Goal: Check status: Check status

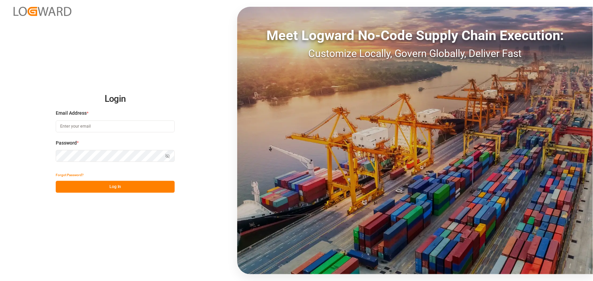
click at [122, 126] on input at bounding box center [115, 127] width 119 height 12
type input "[PERSON_NAME][EMAIL_ADDRESS][PERSON_NAME][DOMAIN_NAME]"
click at [146, 187] on button "Log In" at bounding box center [115, 187] width 119 height 12
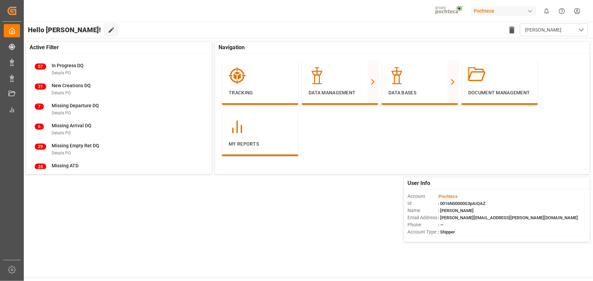
click at [434, 11] on div "Pochteca" at bounding box center [503, 11] width 65 height 10
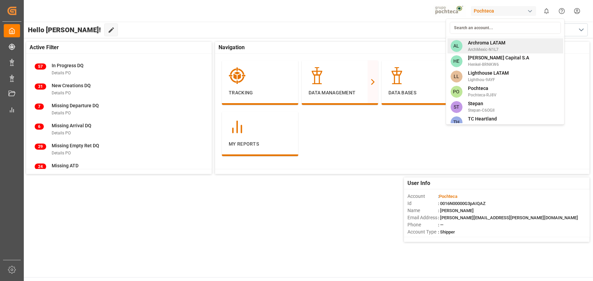
click at [434, 47] on span "ArchMexic-N1L7" at bounding box center [486, 50] width 37 height 6
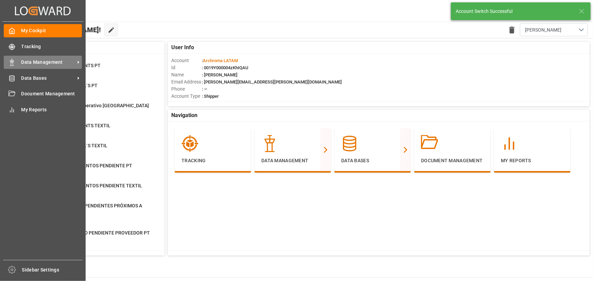
click at [35, 64] on span "Data Management" at bounding box center [48, 62] width 54 height 7
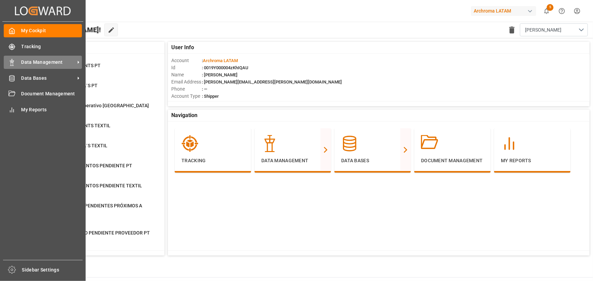
click at [27, 64] on span "Data Management" at bounding box center [48, 62] width 54 height 7
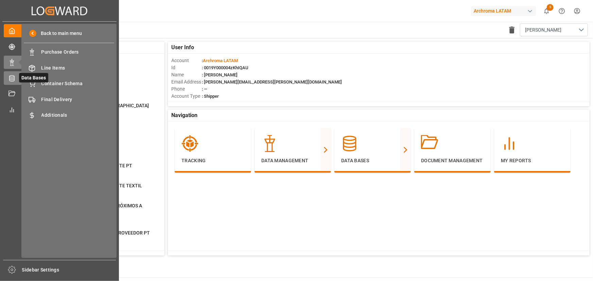
click at [11, 83] on div "Data Bases Data Bases" at bounding box center [59, 77] width 111 height 13
click at [69, 58] on div "Materials Materials" at bounding box center [69, 52] width 90 height 13
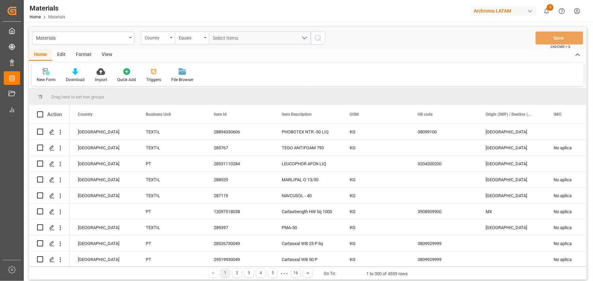
click at [62, 55] on div "Edit" at bounding box center [61, 55] width 19 height 12
click at [141, 73] on div at bounding box center [150, 71] width 23 height 7
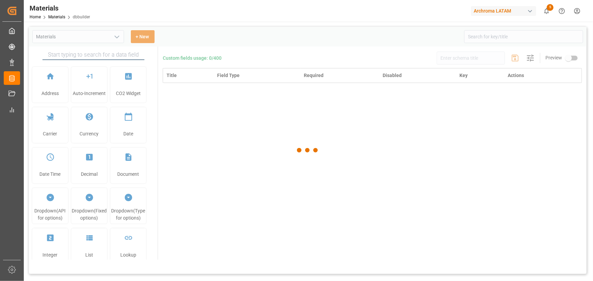
type input "Materials"
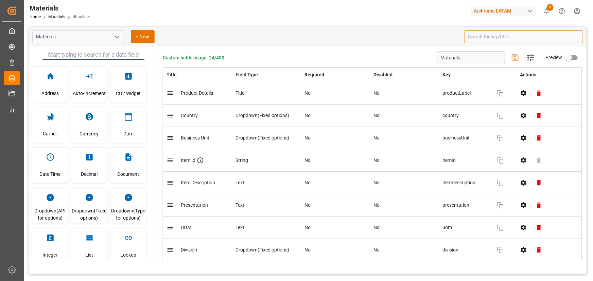
click at [434, 35] on input at bounding box center [523, 36] width 119 height 13
click at [434, 120] on button "button" at bounding box center [523, 115] width 15 height 15
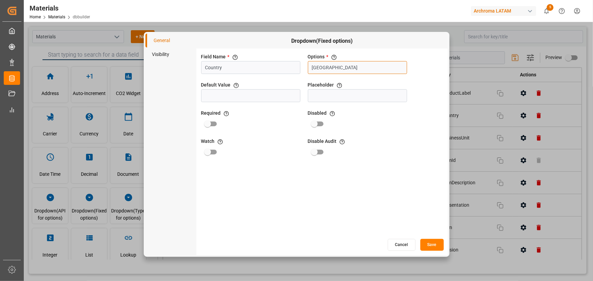
click at [339, 65] on input "Mexico" at bounding box center [357, 67] width 99 height 13
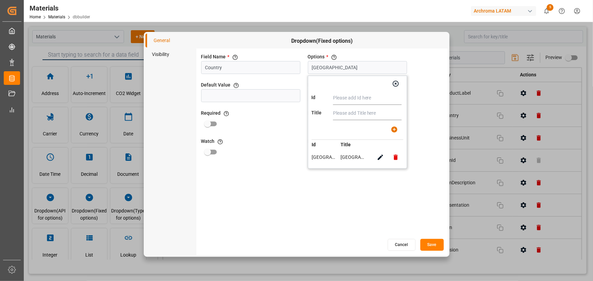
click at [355, 98] on input "text" at bounding box center [367, 98] width 69 height 14
click at [354, 97] on input "Colombia" at bounding box center [367, 98] width 69 height 14
type input "Colombia"
click at [353, 113] on input "text" at bounding box center [367, 114] width 69 height 14
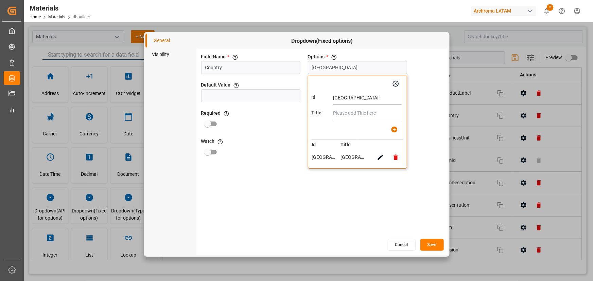
paste input "Colombia"
type input "Colombia"
click at [397, 127] on icon "button" at bounding box center [394, 129] width 7 height 7
type input "Mexico, Colombia"
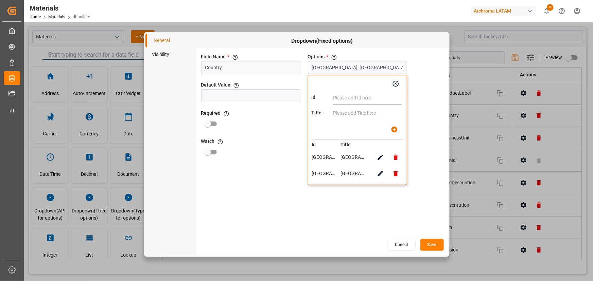
click at [390, 82] on button "button" at bounding box center [395, 83] width 15 height 15
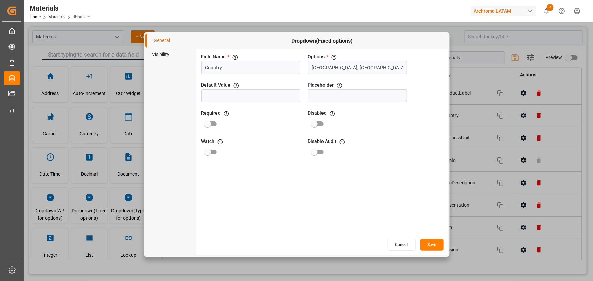
click at [430, 187] on div "Field Name * The title of the field that will be shown in UI Country Options * …" at bounding box center [321, 144] width 251 height 190
click at [430, 187] on button "Save" at bounding box center [431, 245] width 23 height 12
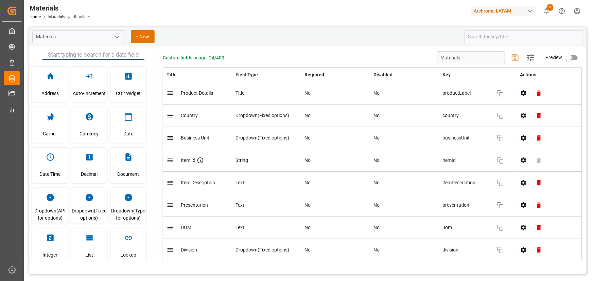
click at [434, 10] on div "Archroma LATAM" at bounding box center [503, 11] width 65 height 10
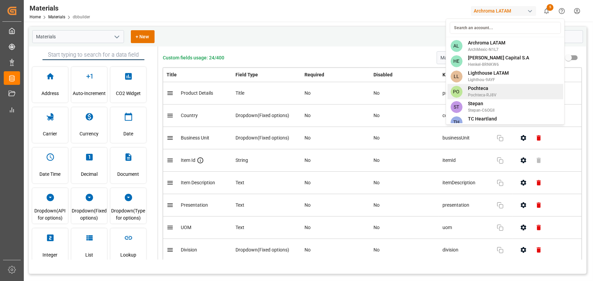
click at [434, 98] on span "Pochteca-RJ8V" at bounding box center [482, 95] width 29 height 6
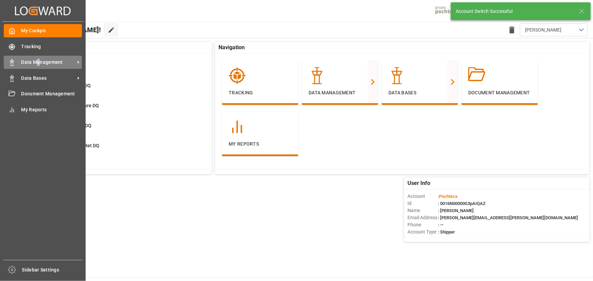
click at [39, 66] on span "Data Management" at bounding box center [48, 62] width 54 height 7
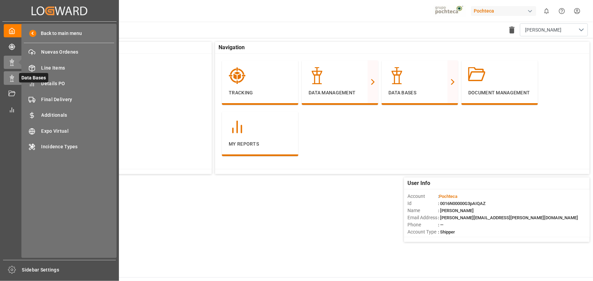
click at [12, 75] on div at bounding box center [10, 78] width 12 height 7
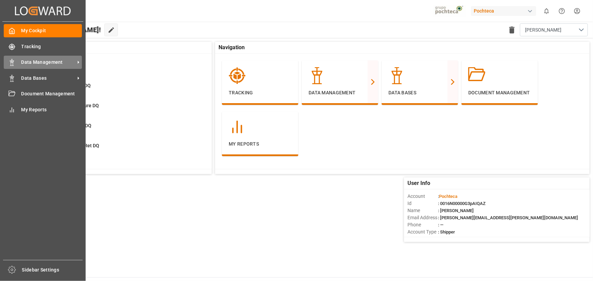
click at [24, 65] on span "Data Management" at bounding box center [48, 62] width 54 height 7
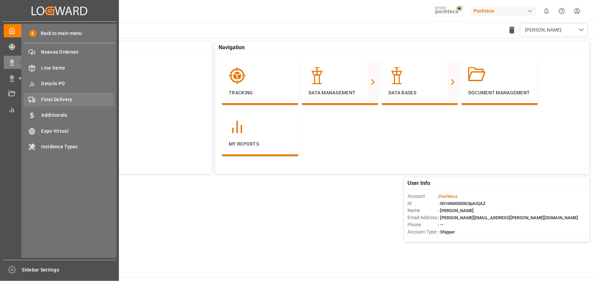
click at [73, 101] on span "Final Delivery" at bounding box center [77, 99] width 73 height 7
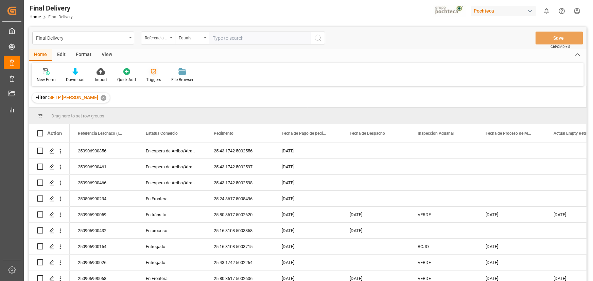
click at [148, 78] on div "Triggers" at bounding box center [153, 80] width 15 height 6
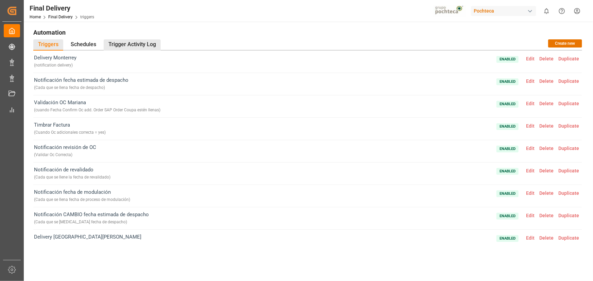
click at [133, 46] on div "Trigger Activity Log" at bounding box center [132, 44] width 57 height 11
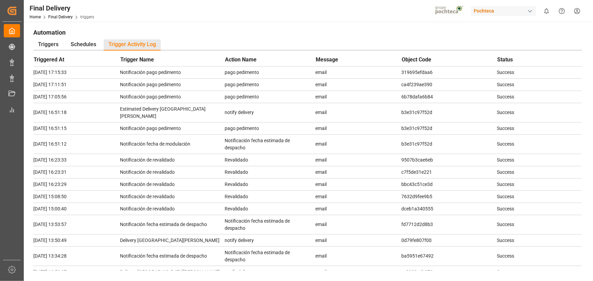
click at [291, 30] on h1 "Automation" at bounding box center [307, 32] width 548 height 12
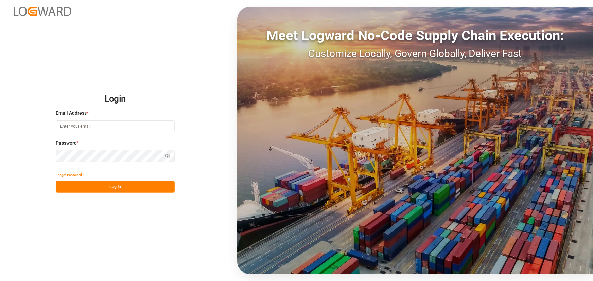
drag, startPoint x: 120, startPoint y: 127, endPoint x: 126, endPoint y: 127, distance: 6.5
click at [120, 127] on input at bounding box center [115, 127] width 119 height 12
type input "elsie.sanchez@leschaco.com"
click at [142, 177] on div "Forgot Password?" at bounding box center [115, 175] width 119 height 12
click at [147, 188] on button "Log In" at bounding box center [115, 187] width 119 height 12
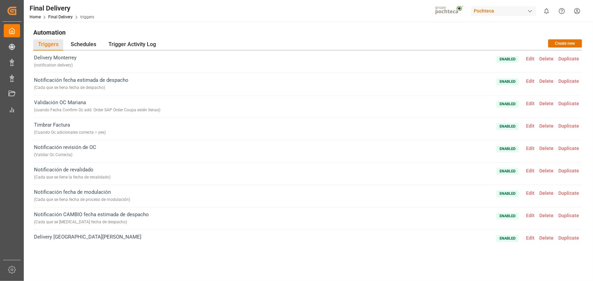
click at [68, 20] on div "Home Final Delivery triggers" at bounding box center [62, 16] width 65 height 7
click at [68, 17] on link "Final Delivery" at bounding box center [60, 17] width 24 height 5
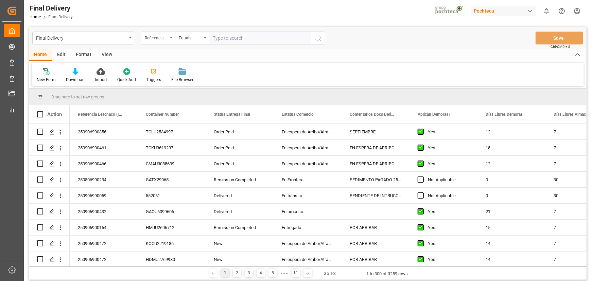
click at [172, 38] on icon "open menu" at bounding box center [171, 37] width 3 height 1
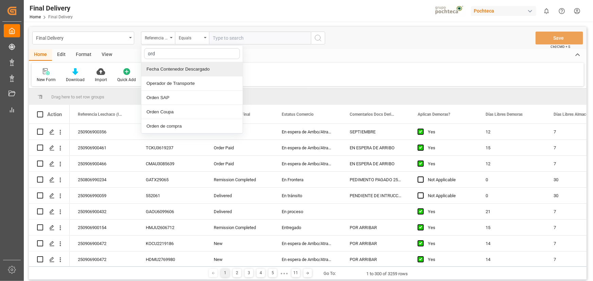
type input "orde"
click at [196, 124] on div "Orden de compra" at bounding box center [191, 126] width 101 height 14
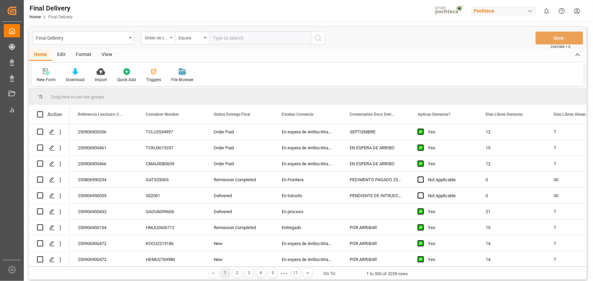
click at [229, 35] on input "text" at bounding box center [260, 38] width 102 height 13
paste input "5000305371"
type input "5000305371"
click at [313, 39] on button "search button" at bounding box center [318, 38] width 14 height 13
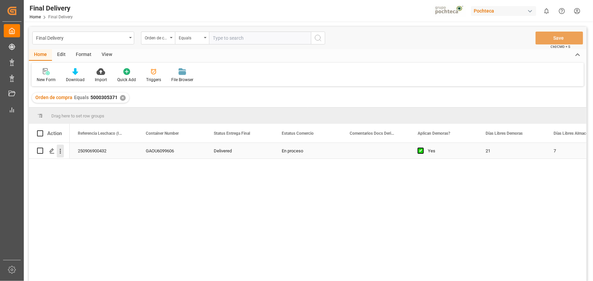
click at [57, 150] on icon "open menu" at bounding box center [60, 151] width 7 height 7
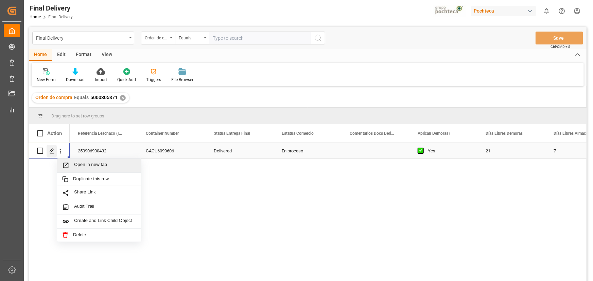
click at [53, 154] on div "Press SPACE to select this row." at bounding box center [52, 151] width 10 height 13
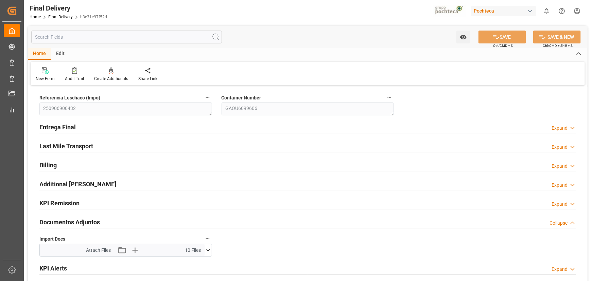
type input "21"
type input "7"
type input "471307"
type input "[DATE]"
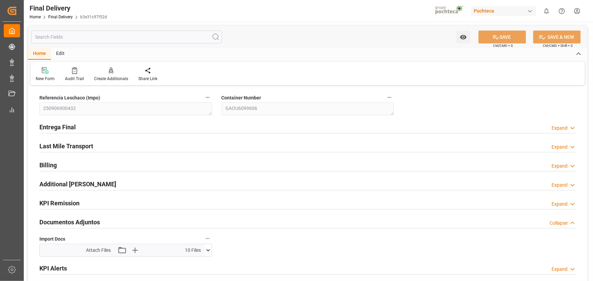
type input "[DATE]"
type input "[DATE] 00:00"
type input "[DATE]"
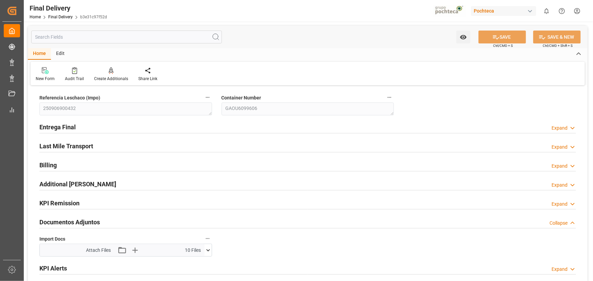
type input "[DATE]"
click at [352, 129] on div "Entrega Final Expand" at bounding box center [307, 126] width 536 height 13
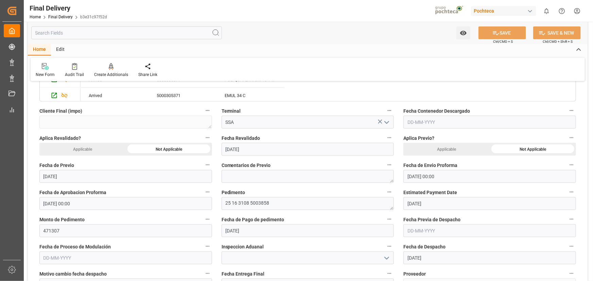
scroll to position [401, 0]
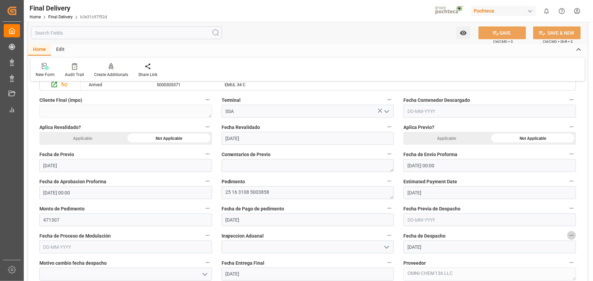
click at [575, 235] on button "Fecha de Despacho" at bounding box center [571, 235] width 9 height 9
click at [575, 235] on li "Audits" at bounding box center [570, 235] width 35 height 11
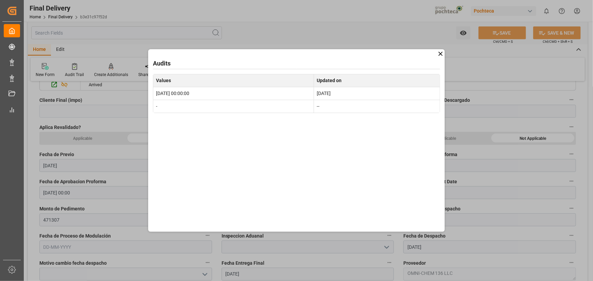
click at [441, 54] on icon at bounding box center [440, 53] width 7 height 7
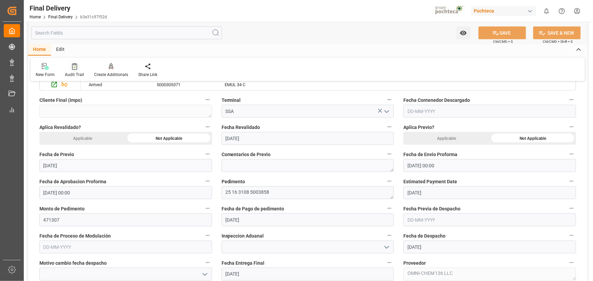
click at [74, 68] on icon at bounding box center [74, 66] width 5 height 7
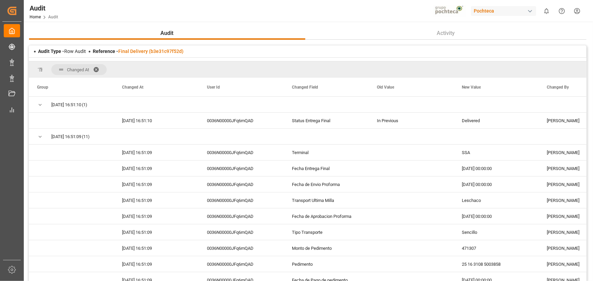
click at [97, 68] on span at bounding box center [98, 70] width 11 height 6
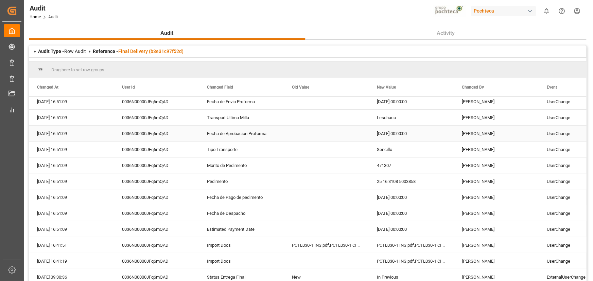
scroll to position [61, 0]
